Goal: Information Seeking & Learning: Learn about a topic

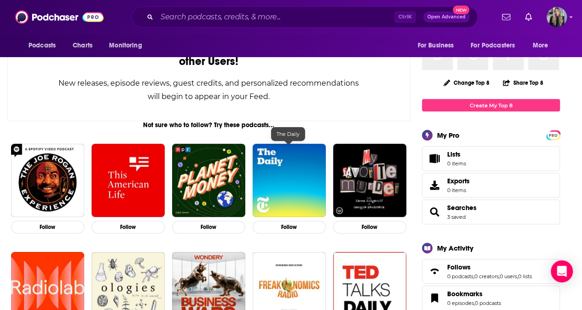
scroll to position [92, 0]
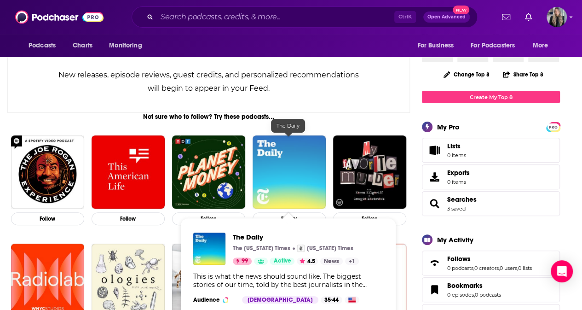
click at [267, 166] on img "The Daily" at bounding box center [289, 171] width 73 height 73
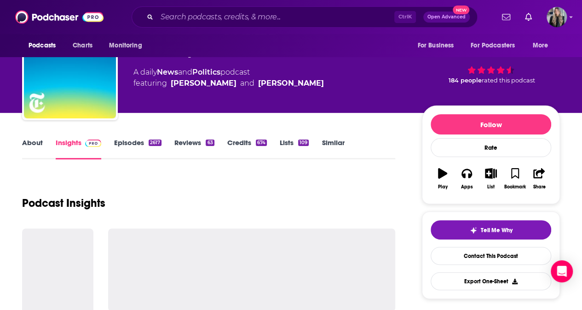
scroll to position [46, 0]
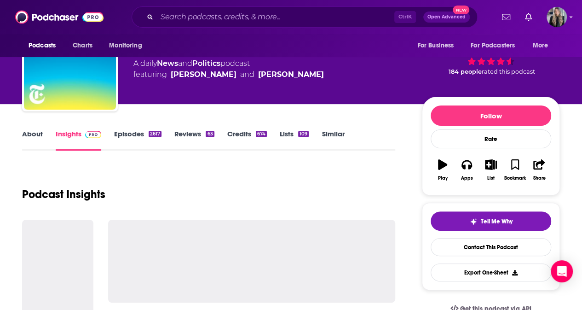
click at [191, 135] on link "Reviews 63" at bounding box center [194, 139] width 40 height 21
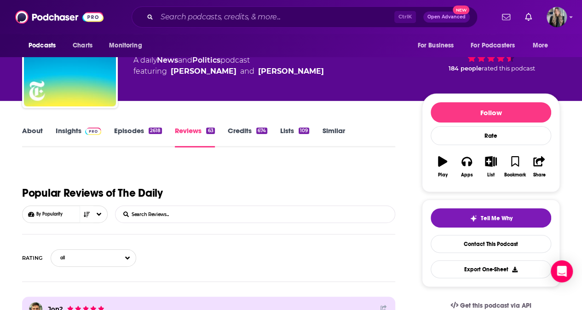
scroll to position [46, 0]
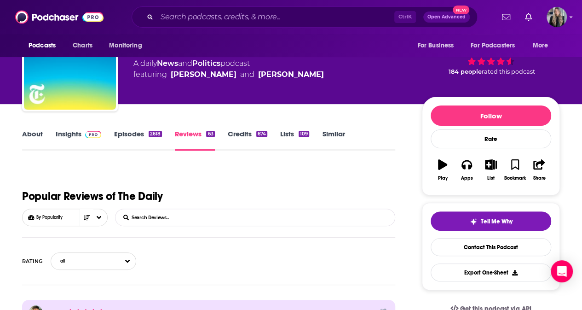
click at [140, 133] on link "Episodes 2618" at bounding box center [138, 139] width 48 height 21
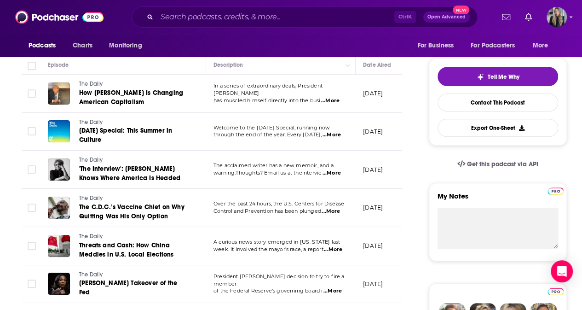
scroll to position [138, 0]
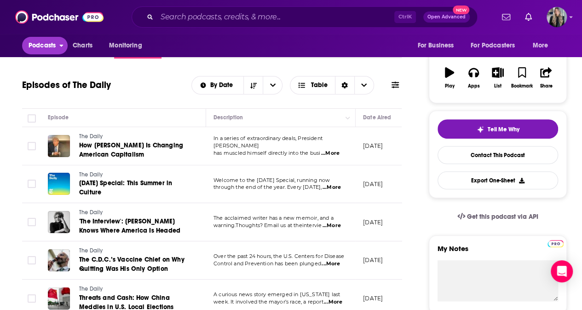
click at [41, 44] on span "Podcasts" at bounding box center [42, 45] width 27 height 13
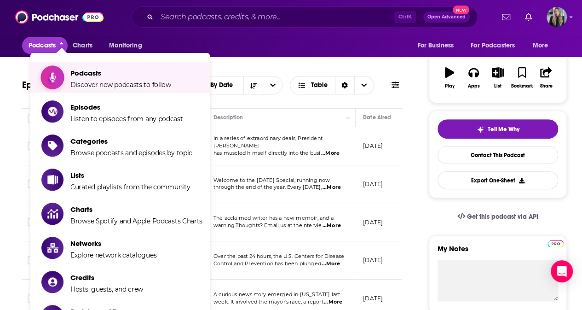
click at [74, 67] on span "Podcasts Discover new podcasts to follow" at bounding box center [120, 77] width 101 height 23
